Goal: Transaction & Acquisition: Book appointment/travel/reservation

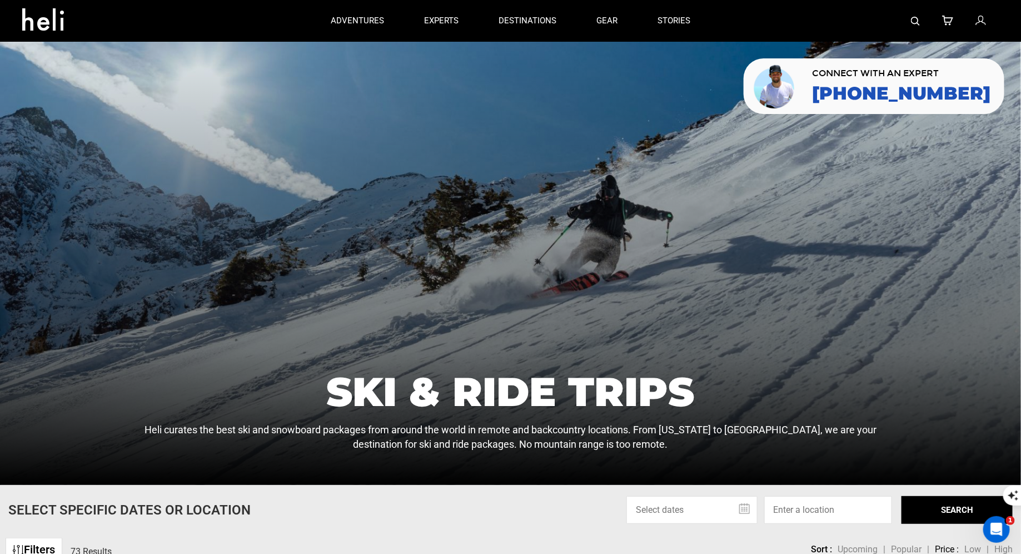
click at [914, 19] on img at bounding box center [915, 21] width 9 height 9
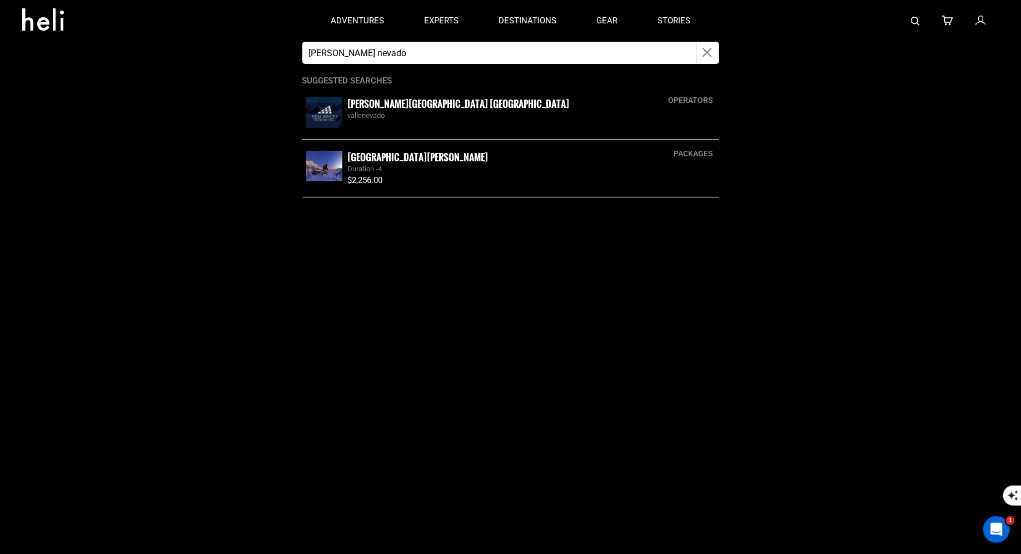
type input "[PERSON_NAME] nevado"
click at [374, 107] on small "[PERSON_NAME][GEOGRAPHIC_DATA] [GEOGRAPHIC_DATA]" at bounding box center [459, 104] width 222 height 14
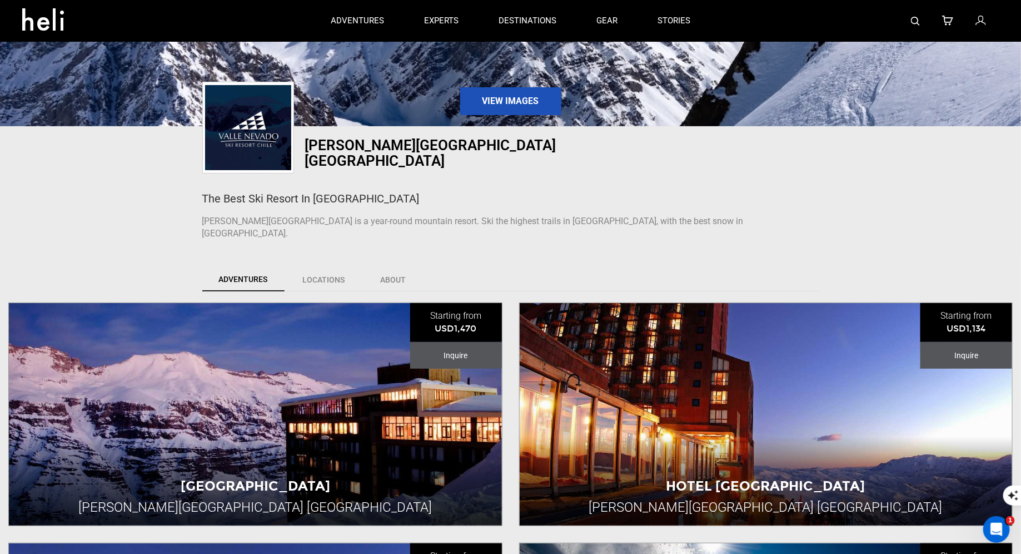
scroll to position [393, 0]
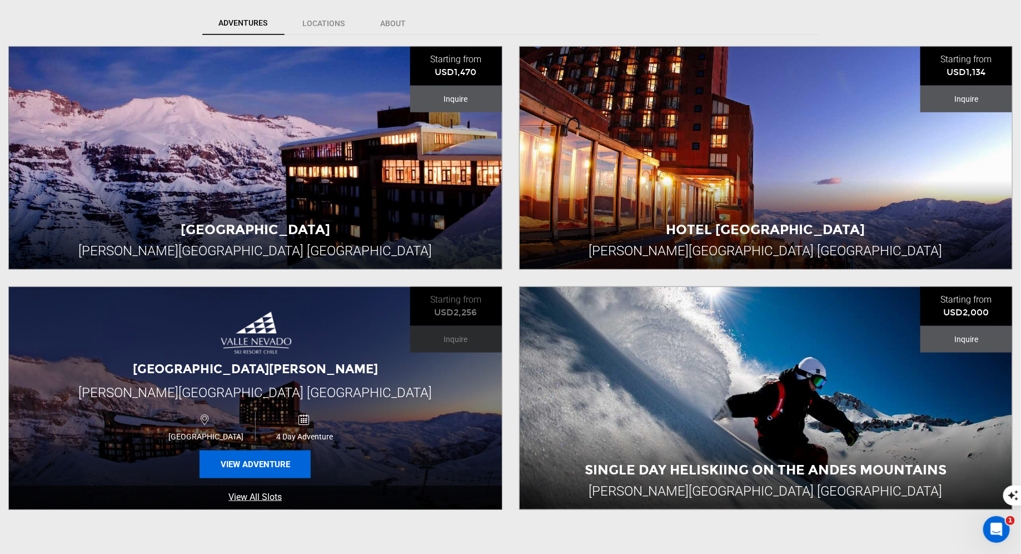
click at [278, 450] on button "View Adventure" at bounding box center [255, 464] width 111 height 28
